Goal: Transaction & Acquisition: Book appointment/travel/reservation

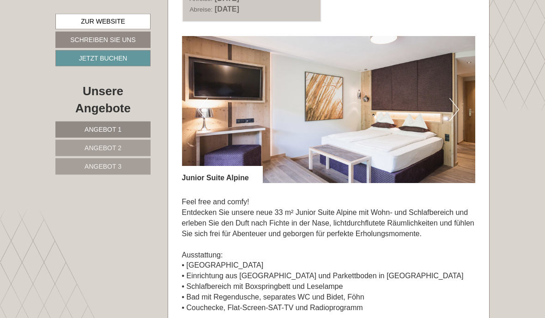
scroll to position [588, 0]
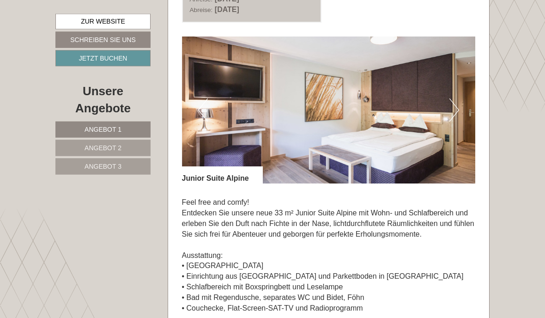
click at [454, 137] on img at bounding box center [329, 110] width 294 height 147
click at [456, 121] on button "Next" at bounding box center [454, 109] width 10 height 23
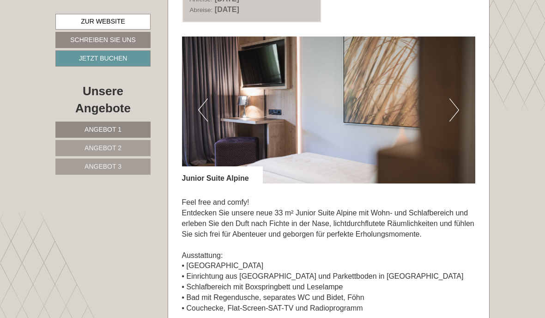
click at [455, 121] on button "Next" at bounding box center [454, 109] width 10 height 23
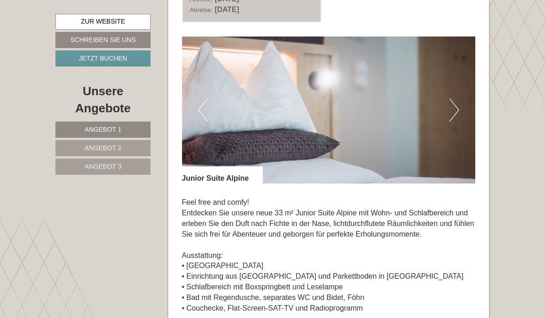
click at [454, 121] on button "Next" at bounding box center [454, 109] width 10 height 23
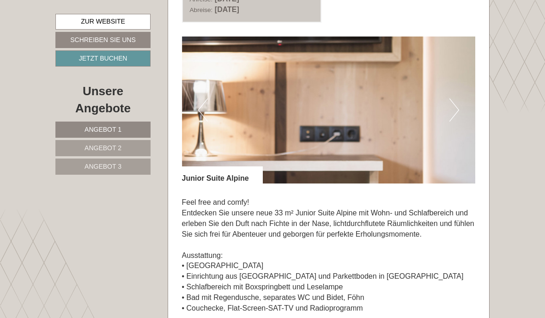
click at [453, 121] on button "Next" at bounding box center [454, 109] width 10 height 23
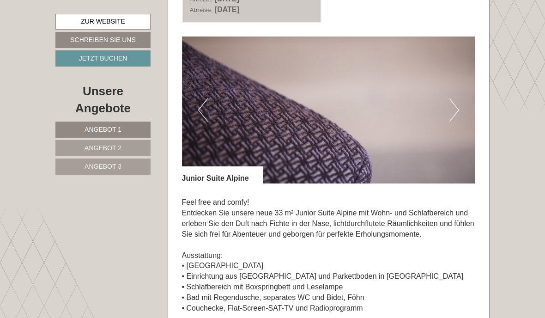
click at [452, 121] on button "Next" at bounding box center [454, 109] width 10 height 23
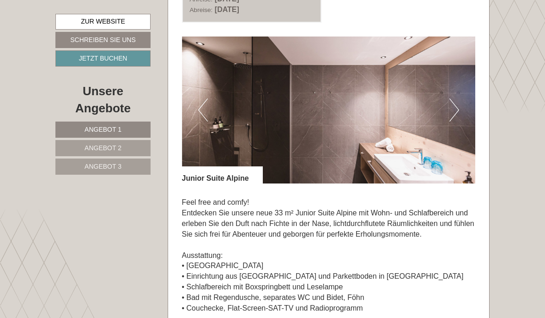
click at [452, 121] on button "Next" at bounding box center [454, 109] width 10 height 23
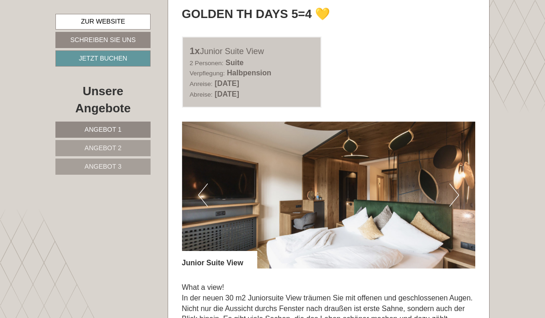
scroll to position [1163, 0]
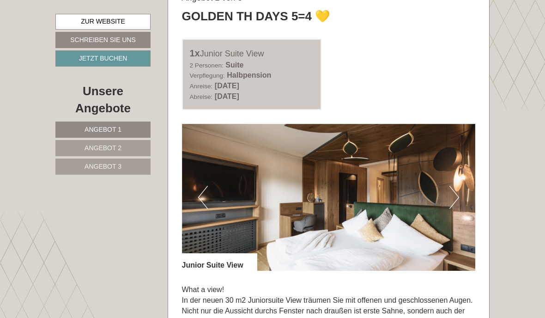
click at [457, 209] on button "Next" at bounding box center [454, 197] width 10 height 23
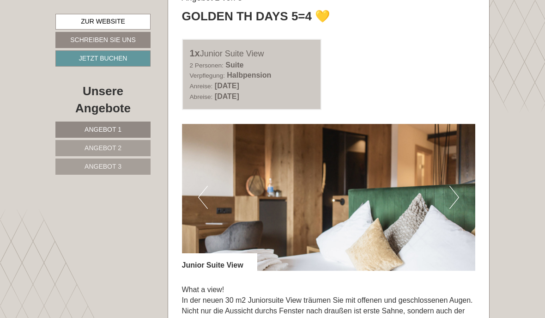
click at [451, 209] on button "Next" at bounding box center [454, 197] width 10 height 23
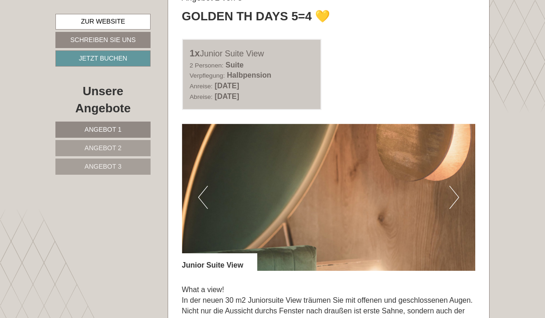
click at [452, 209] on button "Next" at bounding box center [454, 197] width 10 height 23
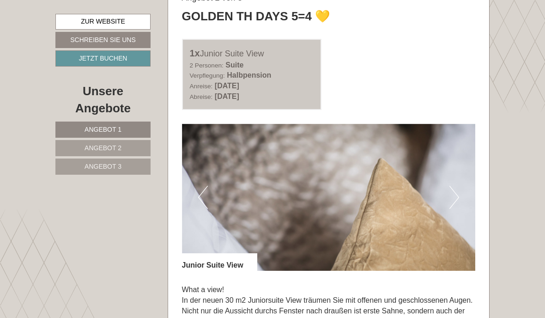
click at [454, 209] on button "Next" at bounding box center [454, 197] width 10 height 23
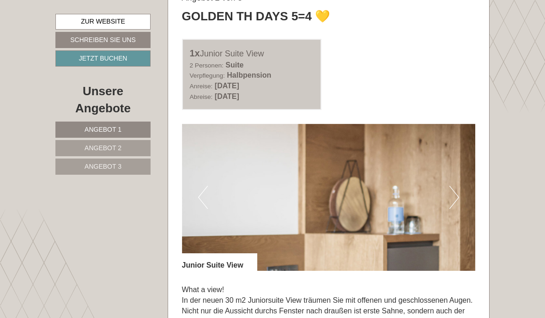
click at [453, 209] on button "Next" at bounding box center [454, 197] width 10 height 23
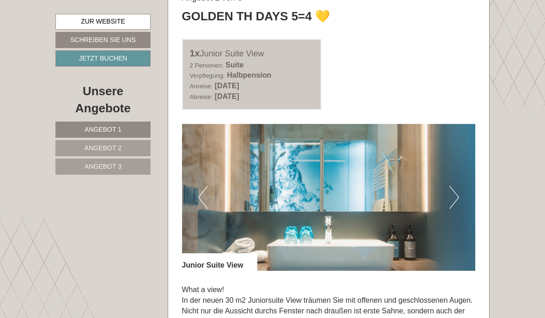
click at [456, 209] on button "Next" at bounding box center [454, 197] width 10 height 23
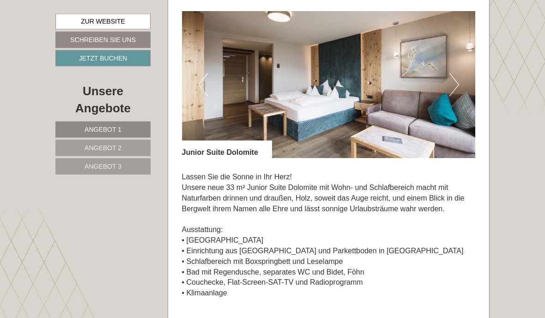
scroll to position [1969, 0]
click at [448, 126] on img at bounding box center [329, 84] width 294 height 147
click at [451, 96] on button "Next" at bounding box center [454, 84] width 10 height 23
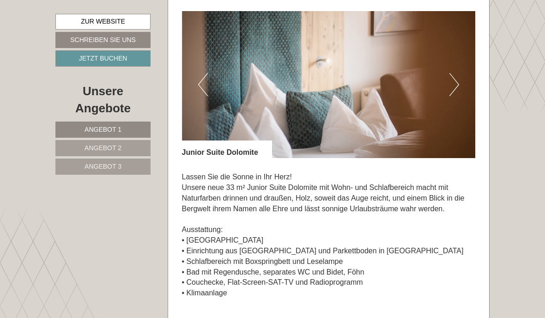
click at [456, 96] on button "Next" at bounding box center [454, 84] width 10 height 23
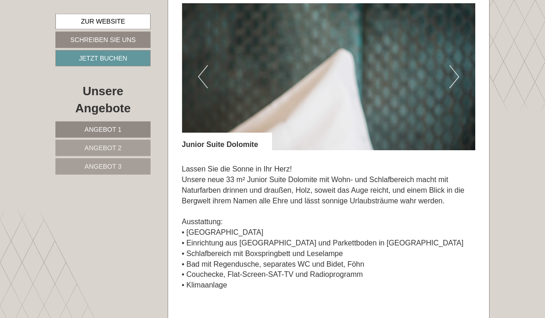
scroll to position [1977, 0]
click at [453, 88] on button "Next" at bounding box center [454, 76] width 10 height 23
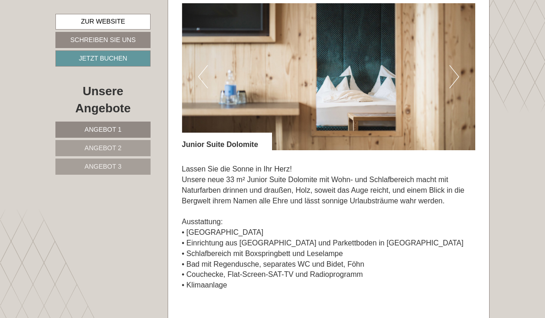
click at [454, 88] on button "Next" at bounding box center [454, 76] width 10 height 23
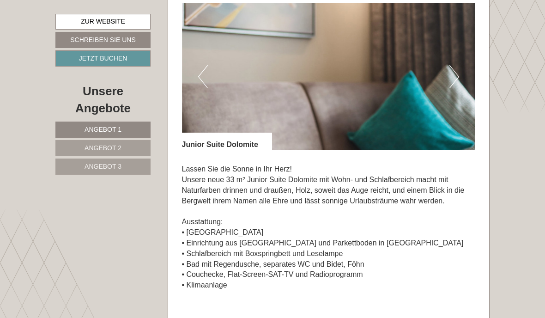
click at [458, 88] on button "Next" at bounding box center [454, 76] width 10 height 23
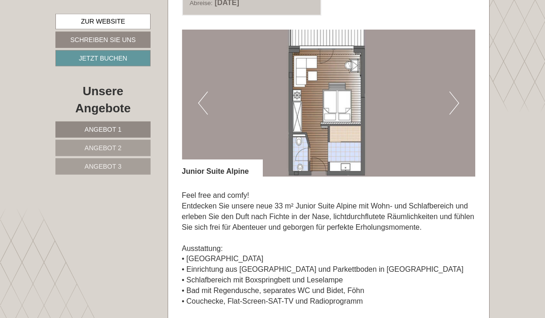
scroll to position [596, 0]
click at [456, 115] on button "Next" at bounding box center [454, 102] width 10 height 23
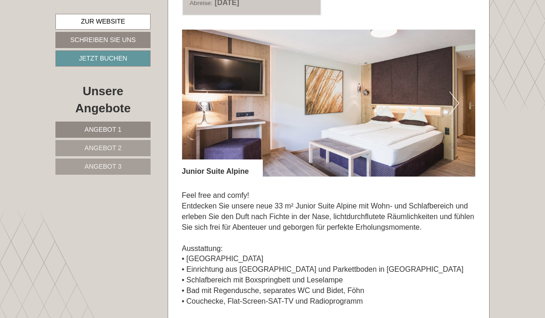
click at [387, 140] on img at bounding box center [329, 103] width 294 height 147
click at [364, 149] on img at bounding box center [329, 103] width 294 height 147
click at [361, 147] on img at bounding box center [329, 103] width 294 height 147
click at [454, 115] on button "Next" at bounding box center [454, 102] width 10 height 23
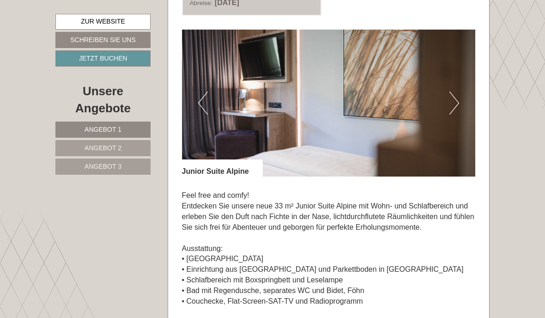
click at [451, 115] on button "Next" at bounding box center [454, 102] width 10 height 23
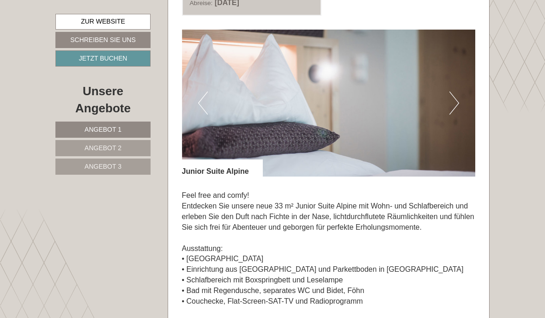
click at [451, 115] on button "Next" at bounding box center [454, 102] width 10 height 23
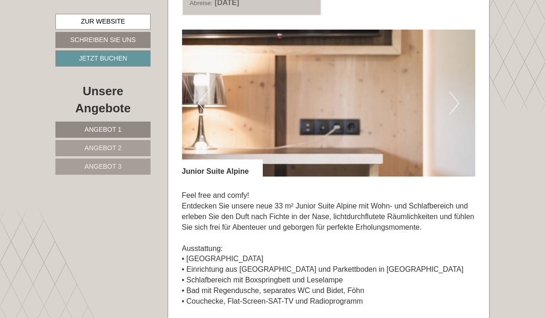
click at [451, 115] on button "Next" at bounding box center [454, 102] width 10 height 23
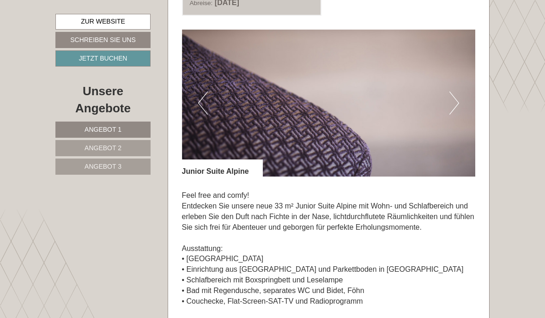
click at [457, 115] on button "Next" at bounding box center [454, 102] width 10 height 23
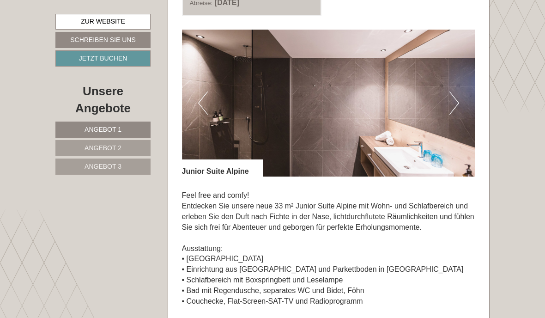
click at [450, 115] on button "Next" at bounding box center [454, 102] width 10 height 23
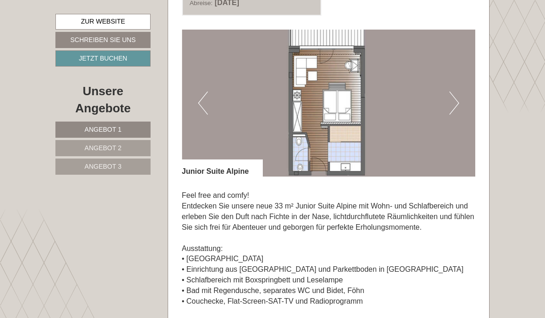
click at [459, 115] on button "Next" at bounding box center [454, 102] width 10 height 23
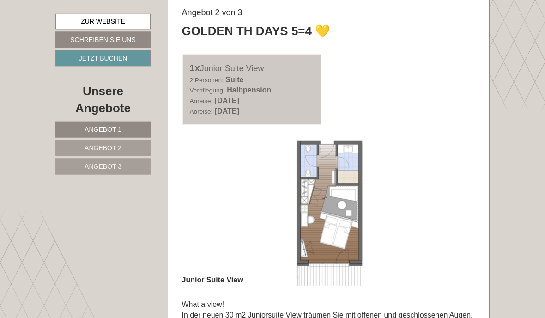
scroll to position [1149, 0]
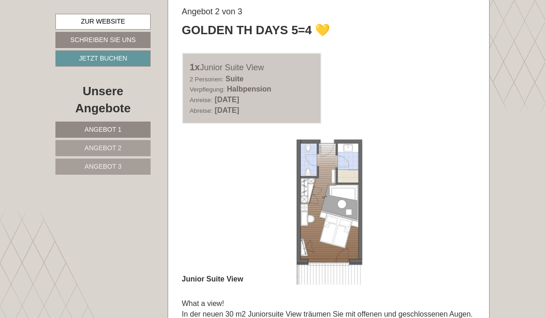
click at [351, 251] on img at bounding box center [329, 211] width 294 height 147
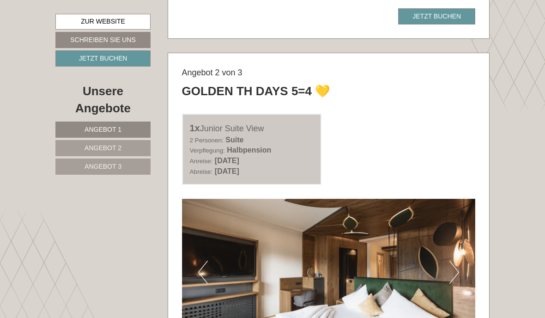
scroll to position [1079, 0]
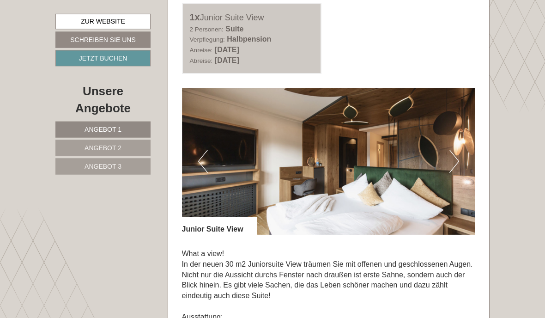
scroll to position [1205, 0]
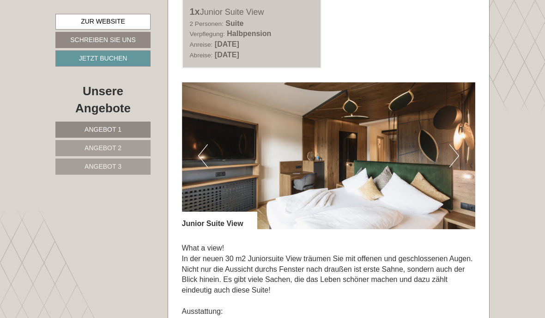
click at [457, 167] on button "Next" at bounding box center [454, 155] width 10 height 23
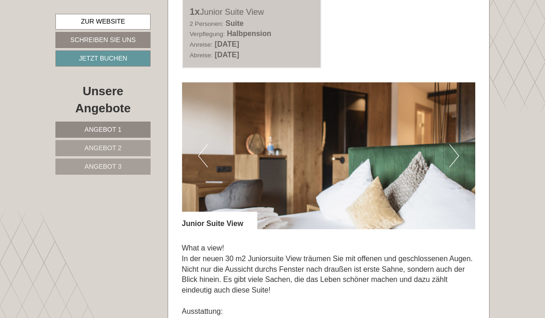
click at [454, 167] on button "Next" at bounding box center [454, 155] width 10 height 23
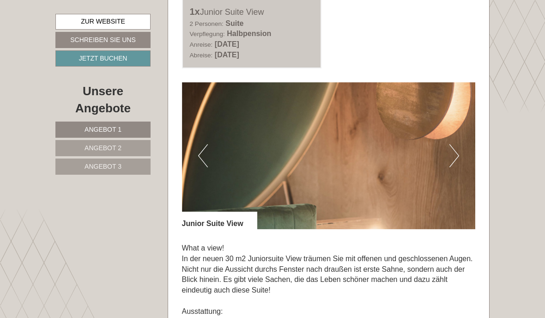
click at [459, 187] on img at bounding box center [329, 155] width 294 height 147
click at [456, 167] on button "Next" at bounding box center [454, 155] width 10 height 23
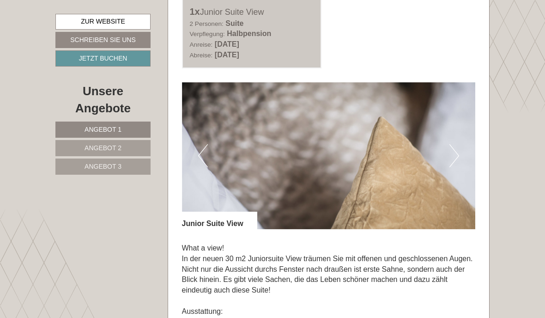
click at [463, 189] on img at bounding box center [329, 155] width 294 height 147
click at [461, 183] on img at bounding box center [329, 155] width 294 height 147
click at [462, 183] on img at bounding box center [329, 155] width 294 height 147
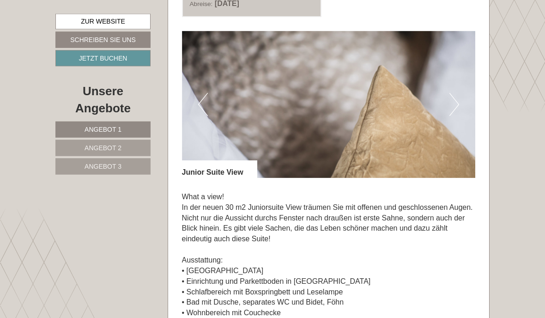
scroll to position [1256, 0]
click at [457, 116] on button "Next" at bounding box center [454, 104] width 10 height 23
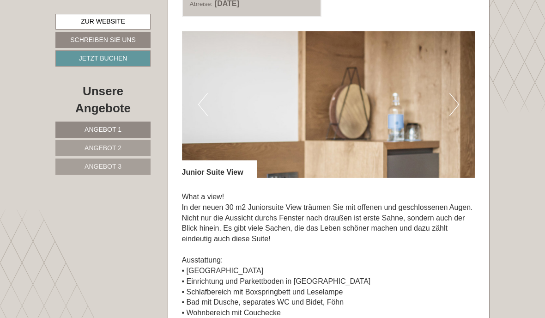
click at [465, 133] on img at bounding box center [329, 104] width 294 height 147
click at [464, 131] on img at bounding box center [329, 104] width 294 height 147
click at [464, 129] on img at bounding box center [329, 104] width 294 height 147
click at [457, 116] on button "Next" at bounding box center [454, 104] width 10 height 23
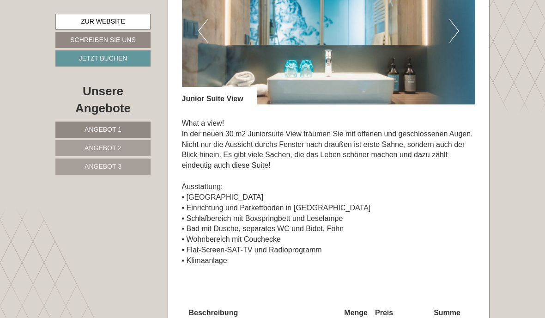
scroll to position [1326, 0]
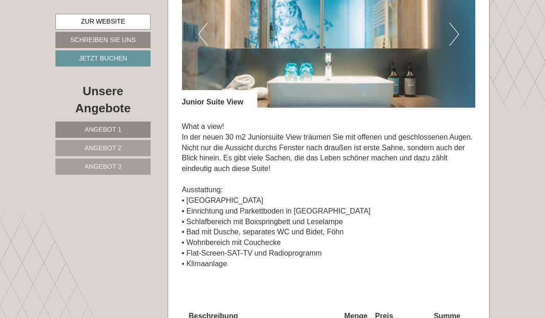
click at [450, 46] on button "Next" at bounding box center [454, 34] width 10 height 23
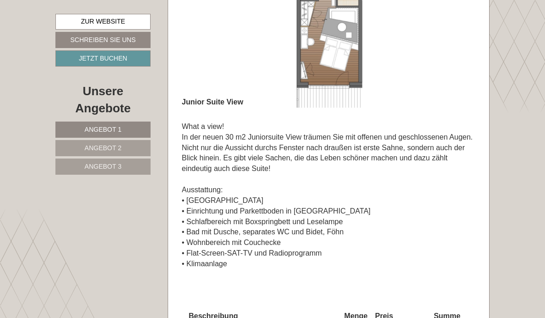
click at [350, 85] on img at bounding box center [329, 34] width 294 height 147
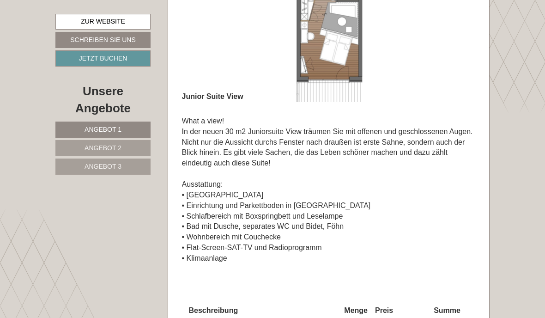
click at [338, 64] on img at bounding box center [329, 28] width 294 height 147
click at [341, 64] on img at bounding box center [329, 28] width 294 height 147
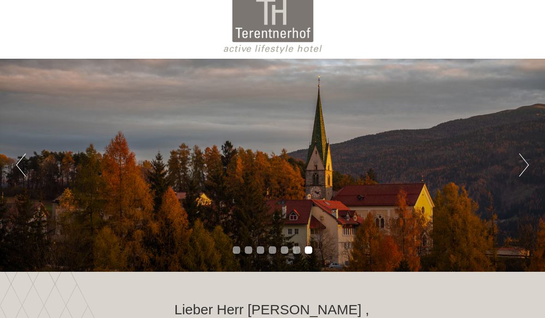
scroll to position [0, 0]
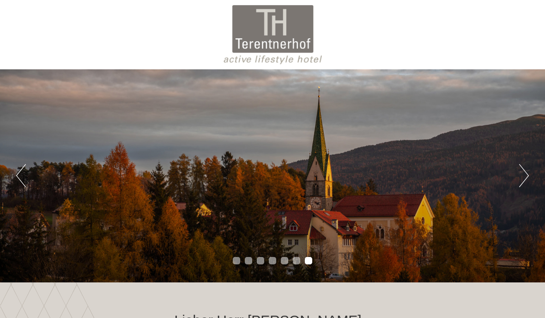
click at [520, 166] on button "Next" at bounding box center [524, 175] width 10 height 23
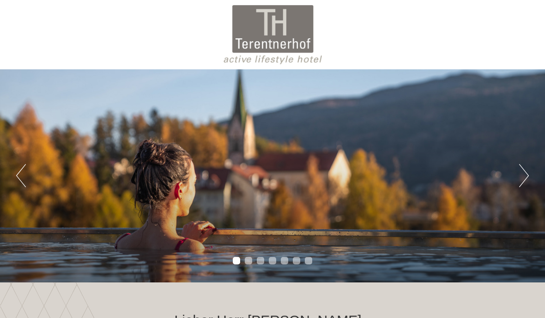
click at [522, 172] on button "Next" at bounding box center [524, 175] width 10 height 23
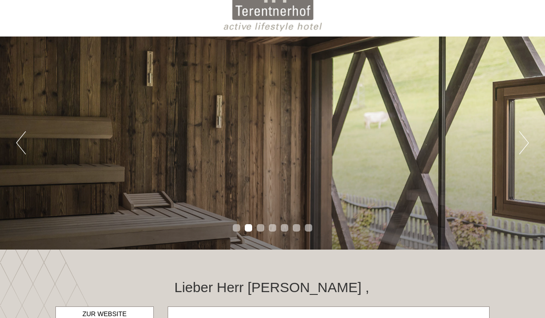
click at [526, 149] on button "Next" at bounding box center [524, 143] width 10 height 23
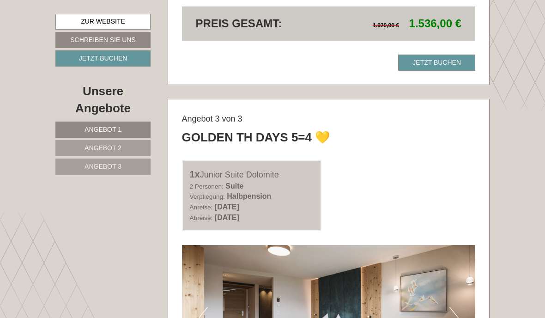
scroll to position [1745, 0]
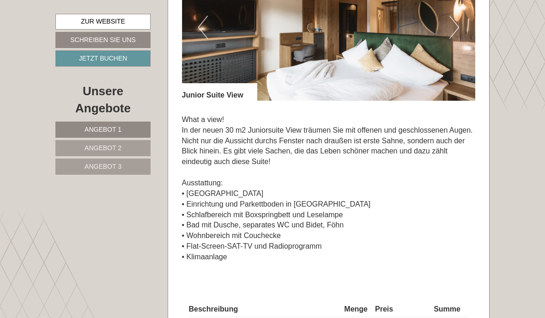
scroll to position [1372, 0]
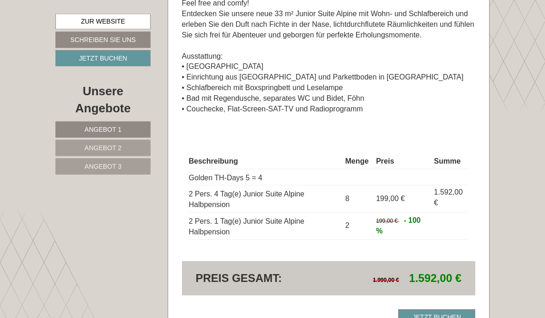
scroll to position [788, 0]
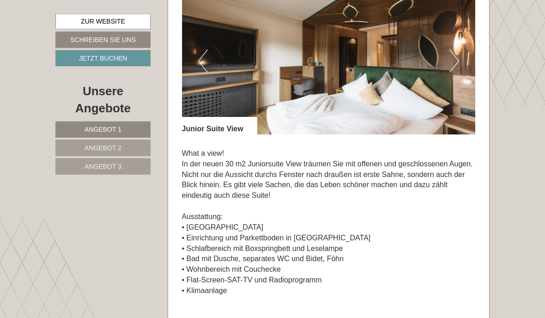
scroll to position [1300, 0]
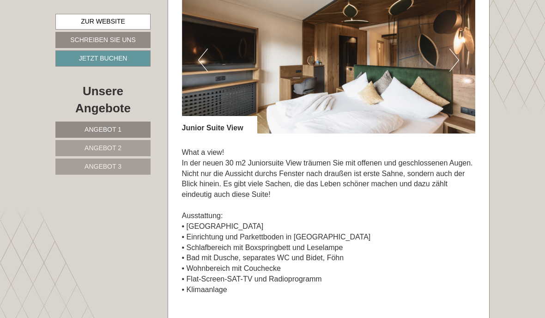
click at [453, 72] on button "Next" at bounding box center [454, 59] width 10 height 23
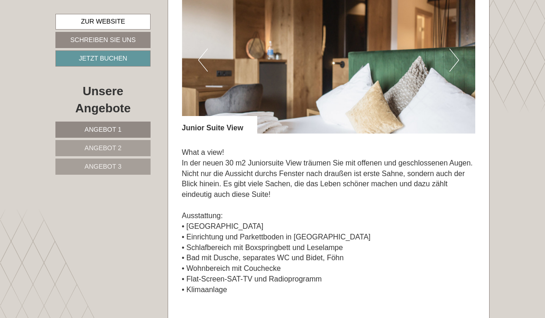
click at [465, 89] on img at bounding box center [329, 60] width 294 height 147
click at [458, 72] on button "Next" at bounding box center [454, 59] width 10 height 23
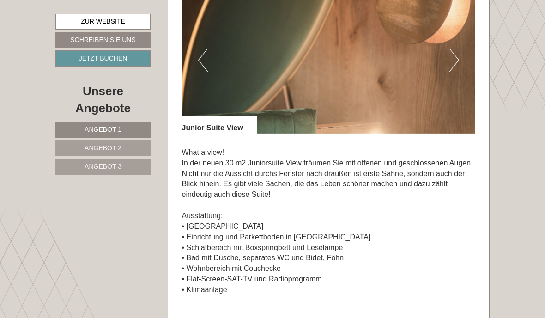
click at [457, 72] on button "Next" at bounding box center [454, 59] width 10 height 23
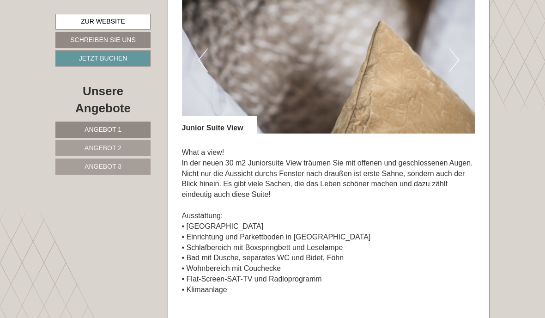
click at [460, 87] on img at bounding box center [329, 60] width 294 height 147
click at [459, 72] on button "Next" at bounding box center [454, 59] width 10 height 23
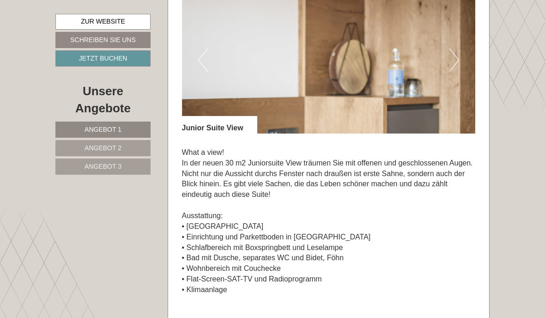
click at [460, 88] on img at bounding box center [329, 60] width 294 height 147
click at [465, 87] on img at bounding box center [329, 60] width 294 height 147
click at [453, 72] on button "Next" at bounding box center [454, 59] width 10 height 23
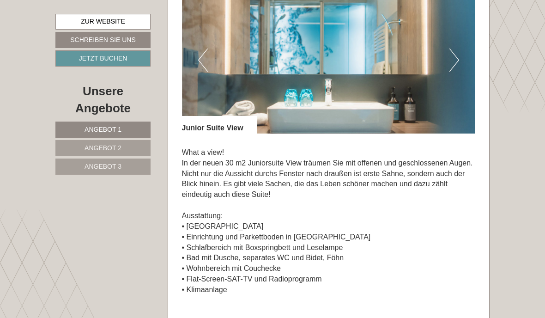
click at [441, 85] on img at bounding box center [329, 60] width 294 height 147
click at [447, 83] on img at bounding box center [329, 60] width 294 height 147
click at [445, 84] on img at bounding box center [329, 60] width 294 height 147
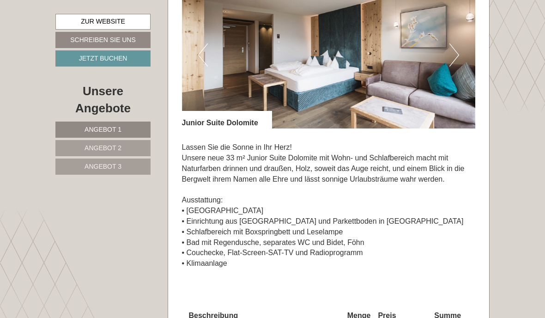
scroll to position [1999, 0]
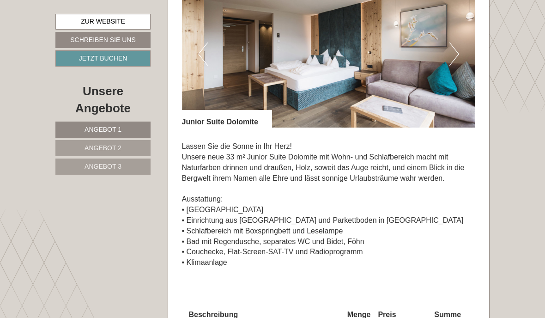
click at [459, 66] on button "Next" at bounding box center [454, 53] width 10 height 23
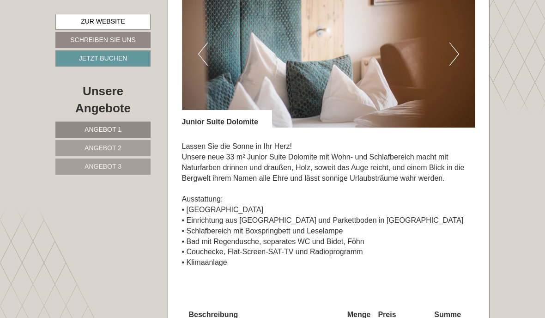
click at [459, 93] on img at bounding box center [329, 54] width 294 height 147
click at [460, 91] on img at bounding box center [329, 54] width 294 height 147
click at [457, 66] on button "Next" at bounding box center [454, 53] width 10 height 23
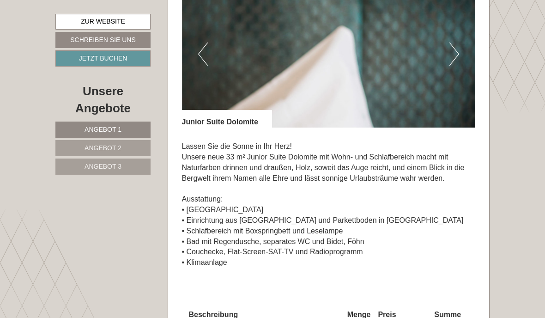
click at [449, 66] on button "Next" at bounding box center [454, 53] width 10 height 23
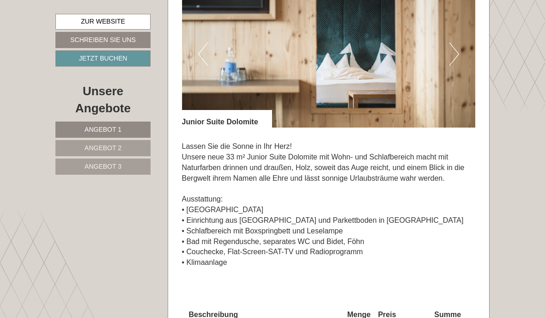
click at [451, 66] on button "Next" at bounding box center [454, 53] width 10 height 23
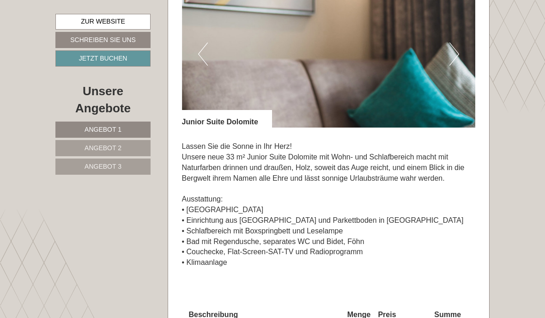
click at [451, 66] on button "Next" at bounding box center [454, 53] width 10 height 23
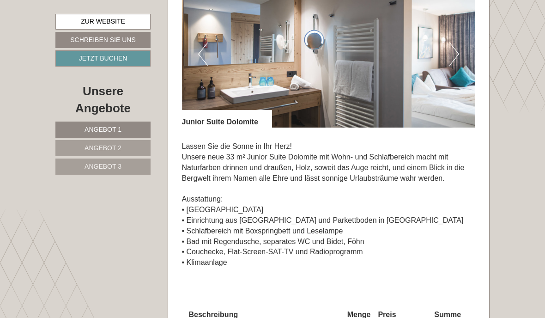
click at [455, 66] on button "Next" at bounding box center [454, 53] width 10 height 23
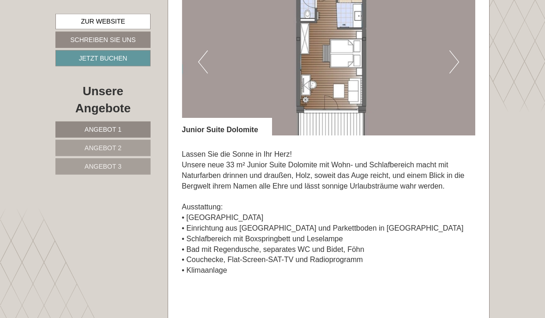
scroll to position [1988, 0]
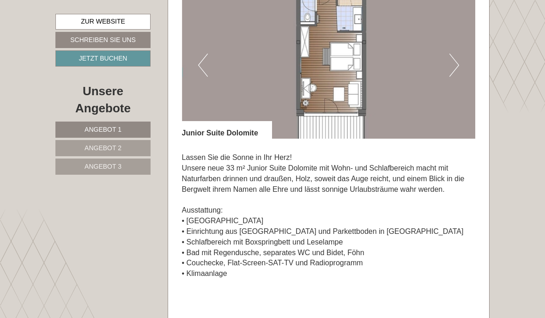
click at [462, 104] on img at bounding box center [329, 65] width 294 height 147
click at [459, 97] on img at bounding box center [329, 65] width 294 height 147
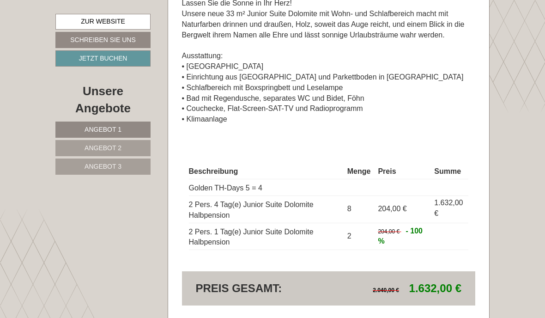
scroll to position [2155, 0]
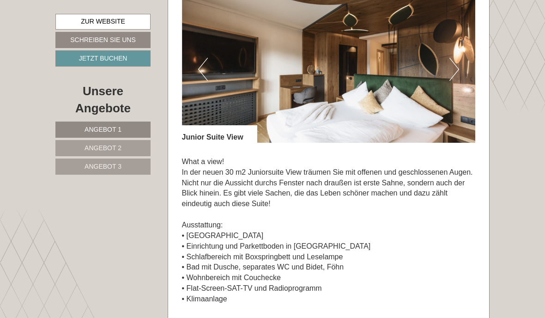
scroll to position [1290, 0]
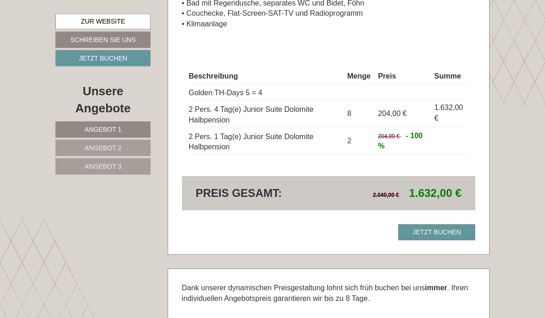
scroll to position [2238, 0]
click at [442, 240] on link "Jetzt buchen" at bounding box center [436, 231] width 77 height 16
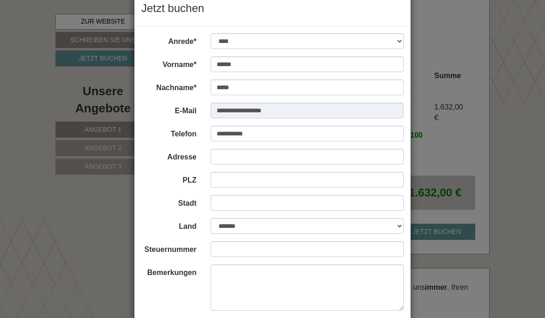
scroll to position [27, 0]
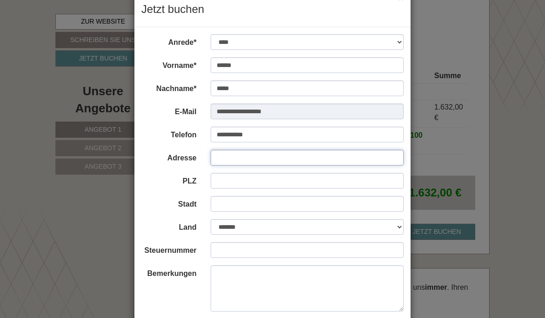
click at [294, 161] on input "Adresse" at bounding box center [307, 158] width 193 height 16
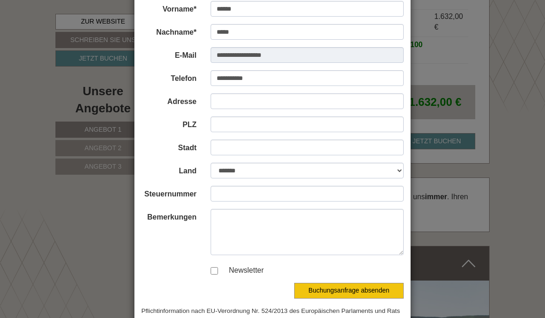
scroll to position [83, 0]
click at [222, 272] on label "Newsletter" at bounding box center [242, 270] width 44 height 11
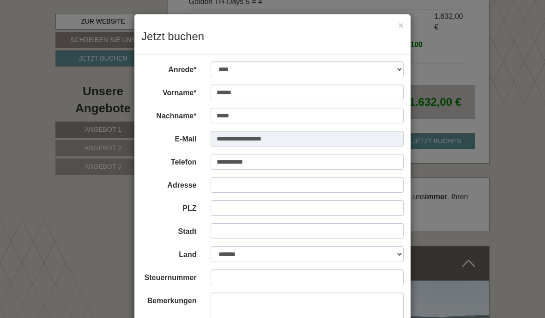
scroll to position [0, 0]
click at [401, 23] on button "×" at bounding box center [401, 25] width 6 height 10
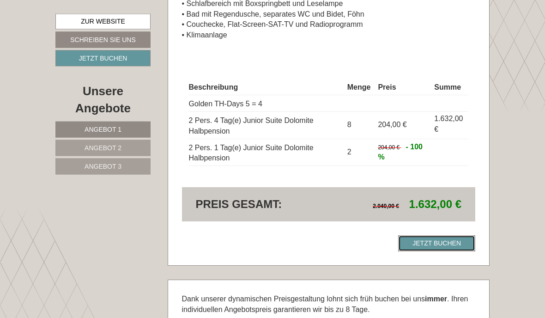
scroll to position [2226, 0]
click at [446, 251] on link "Jetzt buchen" at bounding box center [436, 243] width 77 height 16
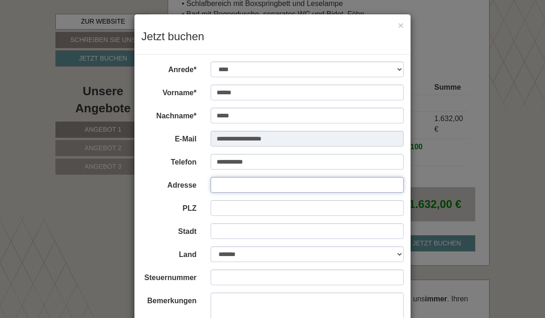
click at [272, 190] on input "Adresse" at bounding box center [307, 185] width 193 height 16
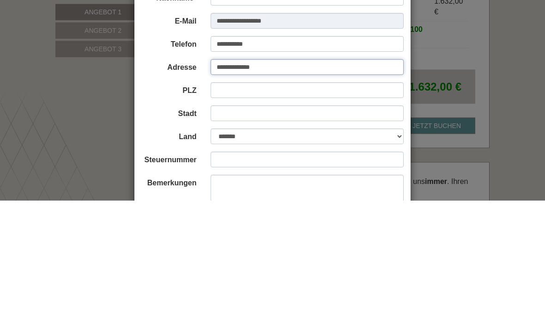
type input "**********"
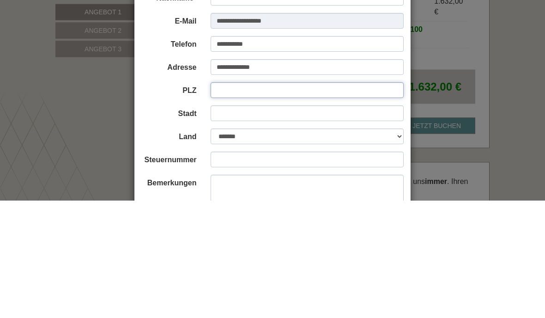
click at [273, 200] on input "PLZ" at bounding box center [307, 208] width 193 height 16
type input "*****"
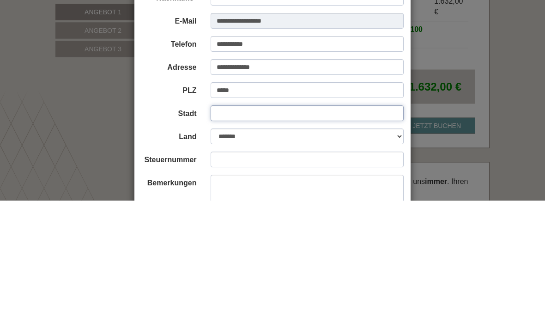
click at [292, 223] on input "Stadt" at bounding box center [307, 231] width 193 height 16
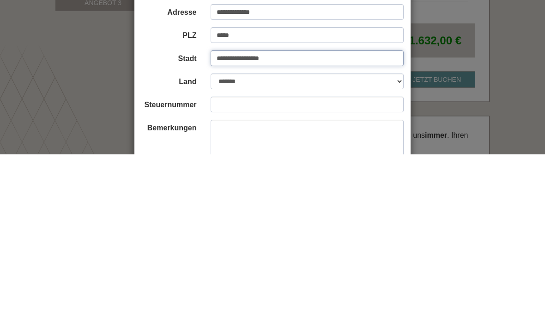
scroll to position [10, 0]
type input "**********"
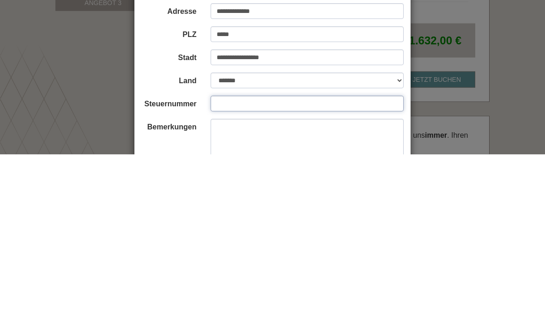
click at [248, 259] on input "Steuernummer" at bounding box center [307, 267] width 193 height 16
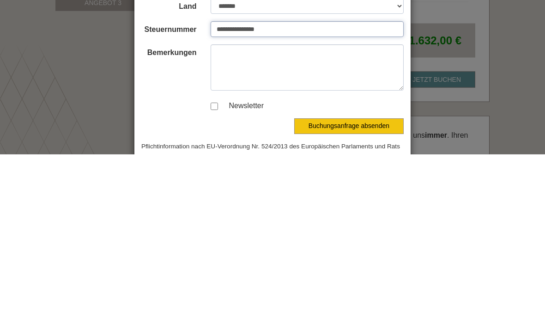
scroll to position [83, 0]
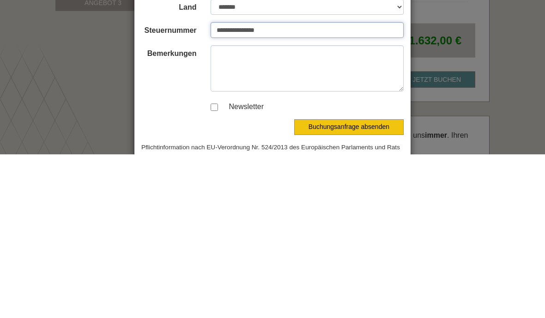
type input "**********"
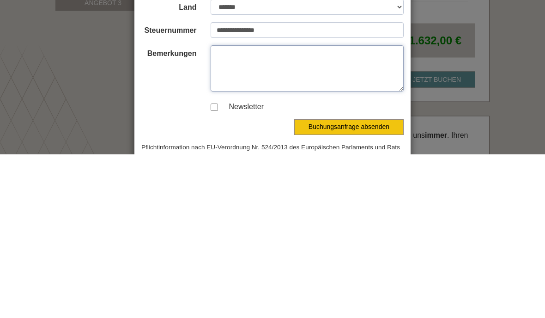
click at [253, 209] on textarea "Bemerkungen" at bounding box center [307, 232] width 193 height 46
type textarea "*"
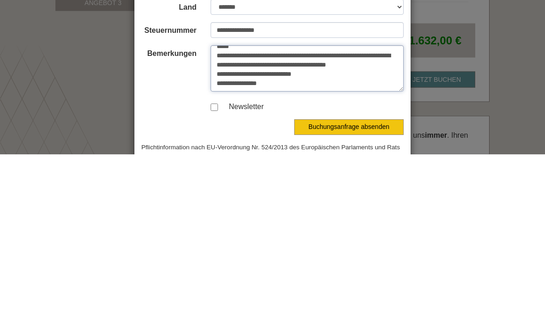
scroll to position [13, 0]
type textarea "**********"
click at [351, 283] on button "Buchungsanfrage absenden" at bounding box center [348, 291] width 109 height 16
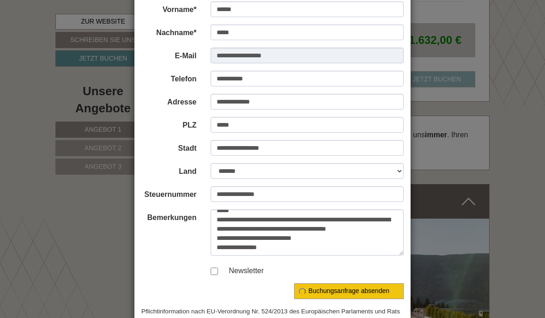
scroll to position [0, 0]
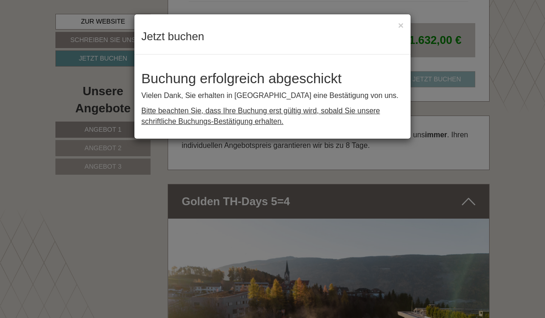
click at [398, 28] on button "×" at bounding box center [401, 25] width 6 height 10
